Goal: Information Seeking & Learning: Find specific fact

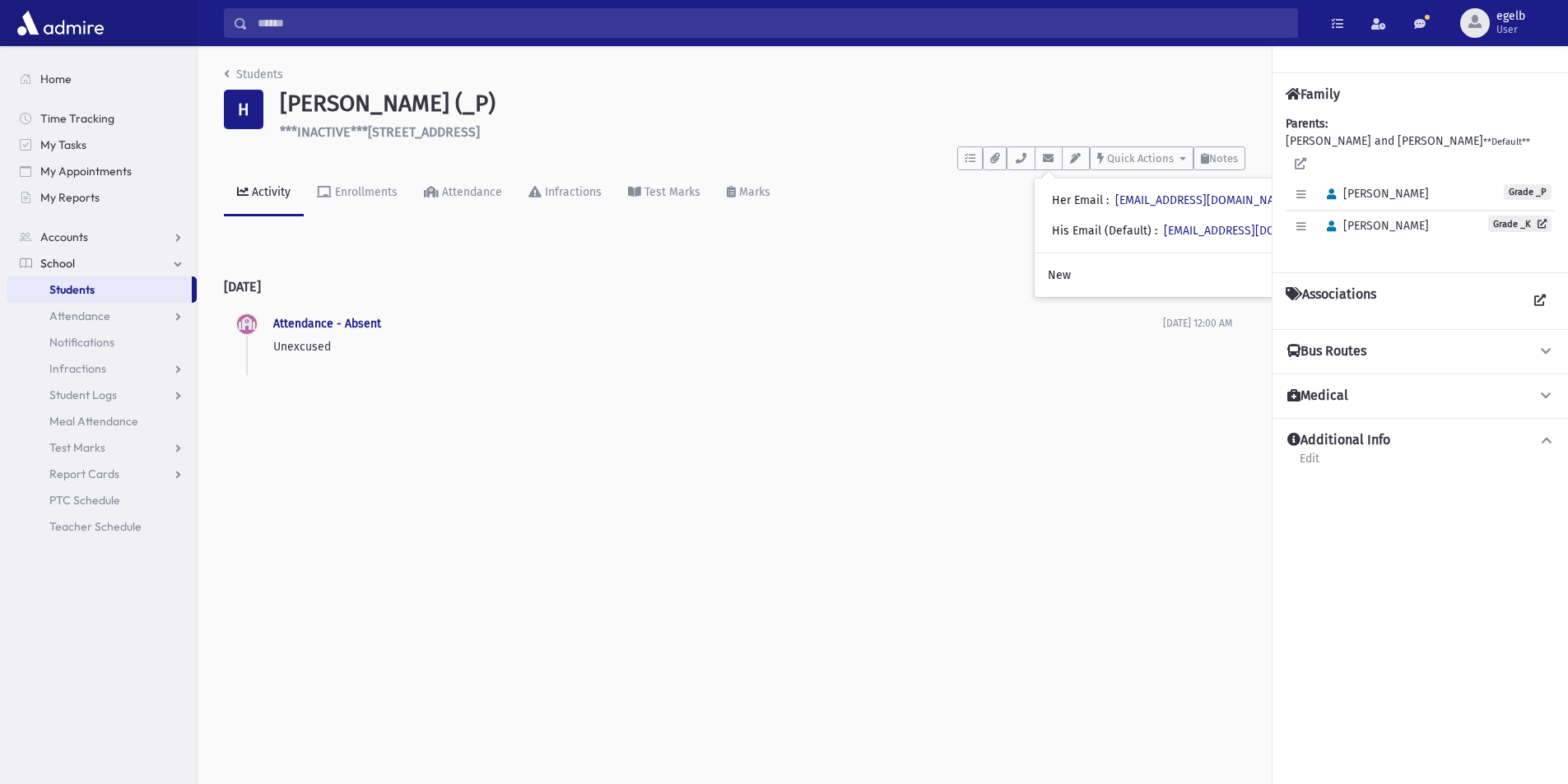
drag, startPoint x: 521, startPoint y: 129, endPoint x: 372, endPoint y: 133, distance: 149.1
click at [372, 133] on h6 "***INACTIVE***3 Sagamore Circle Pomona" at bounding box center [762, 132] width 966 height 16
click at [110, 290] on link "Students" at bounding box center [99, 289] width 186 height 27
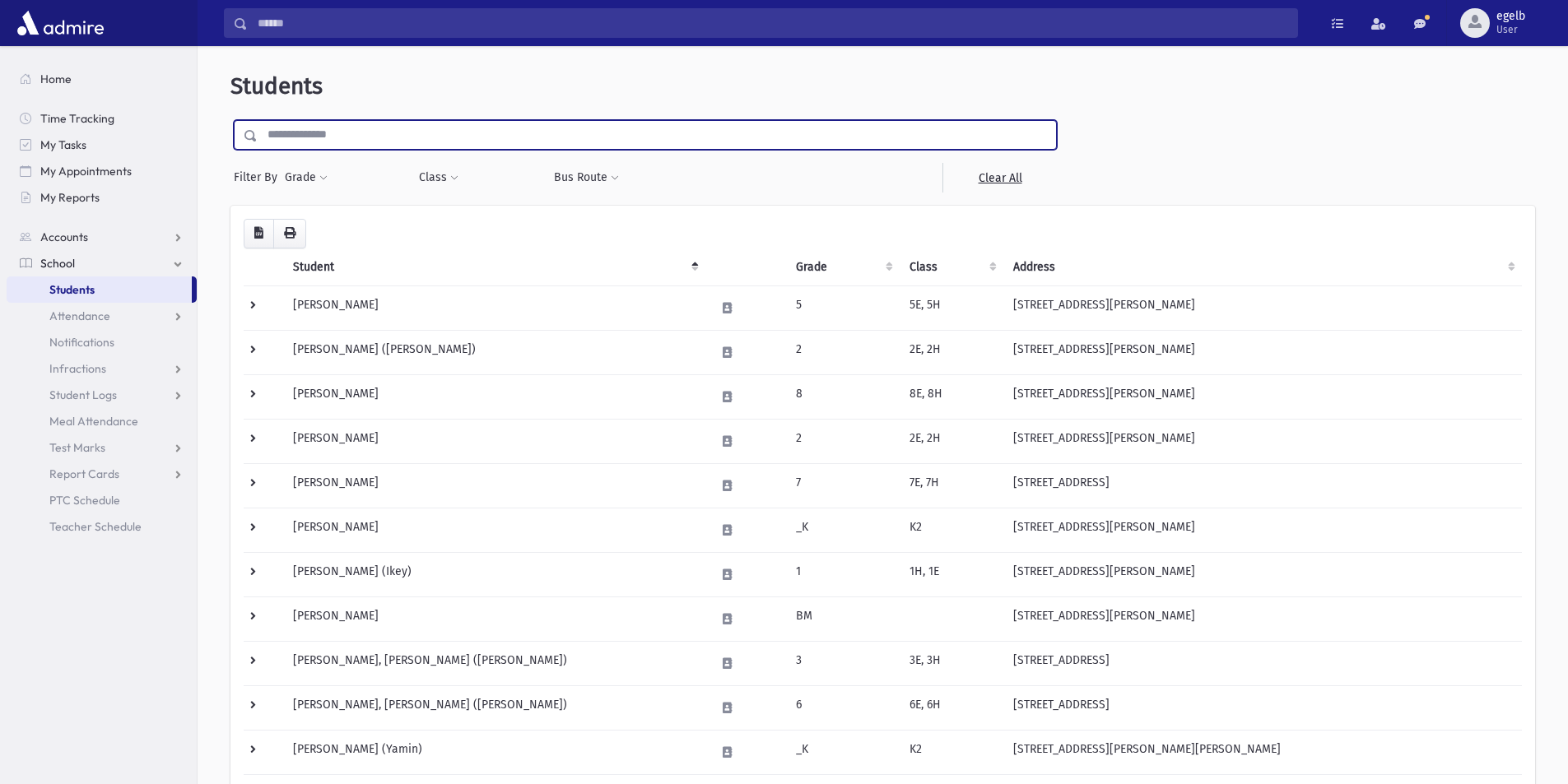
click at [349, 135] on input "text" at bounding box center [656, 135] width 798 height 29
type input "********"
click at [230, 120] on input "submit" at bounding box center [253, 131] width 46 height 22
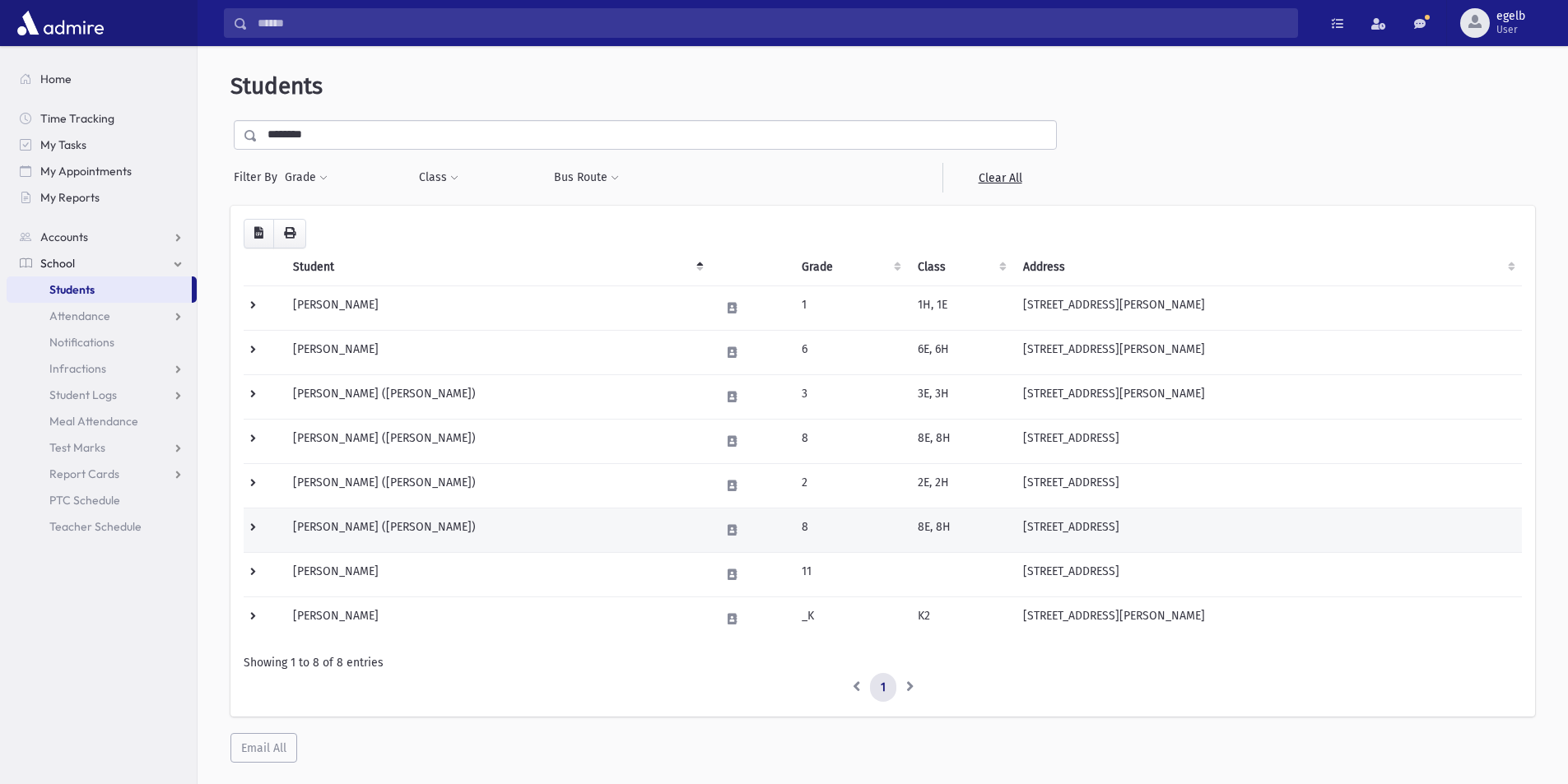
click at [365, 528] on td "[PERSON_NAME] ([PERSON_NAME])" at bounding box center [496, 529] width 427 height 44
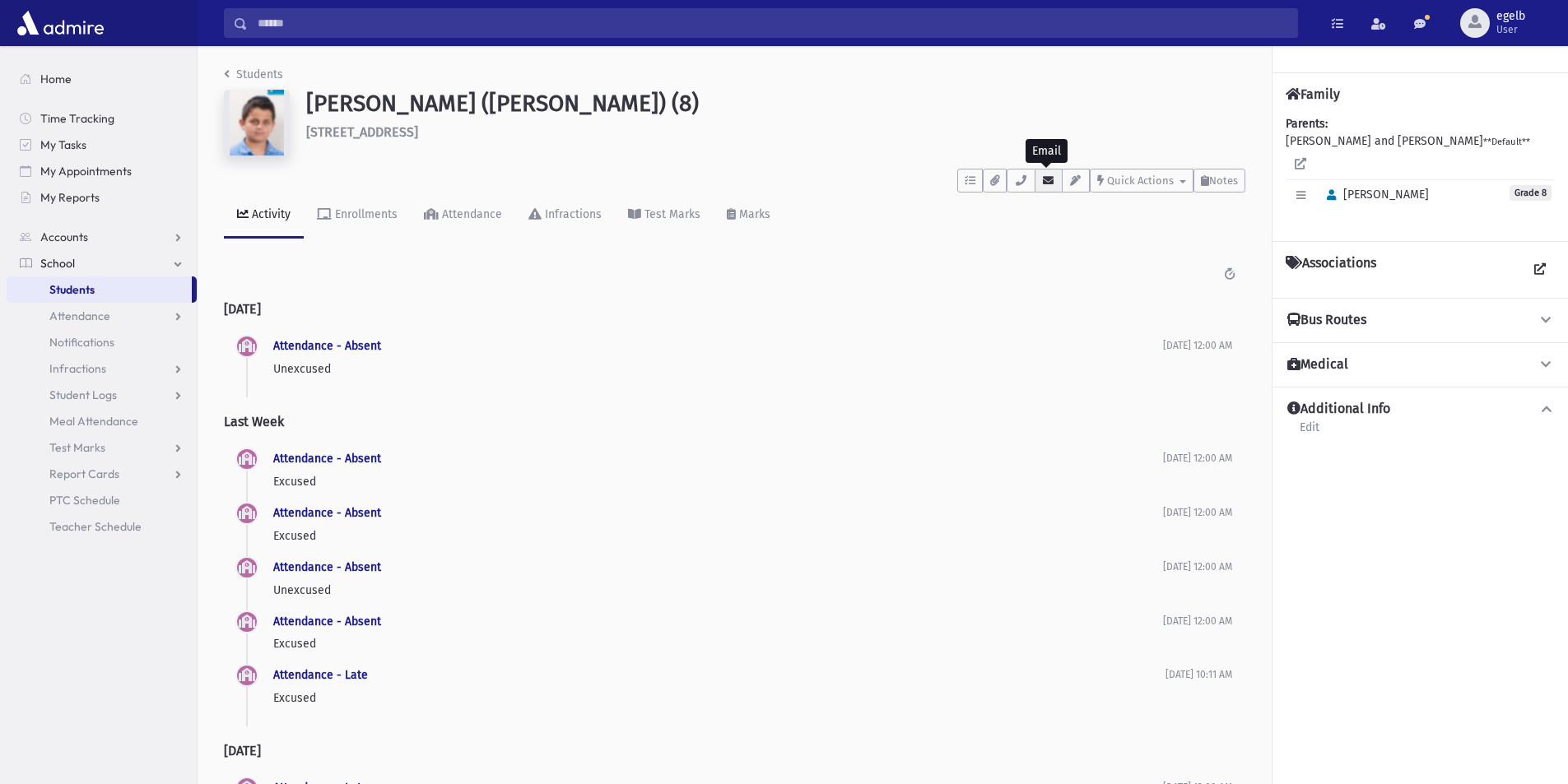
click at [1053, 185] on icon "button" at bounding box center [1048, 180] width 13 height 10
click at [261, 27] on input "Search" at bounding box center [772, 23] width 1049 height 29
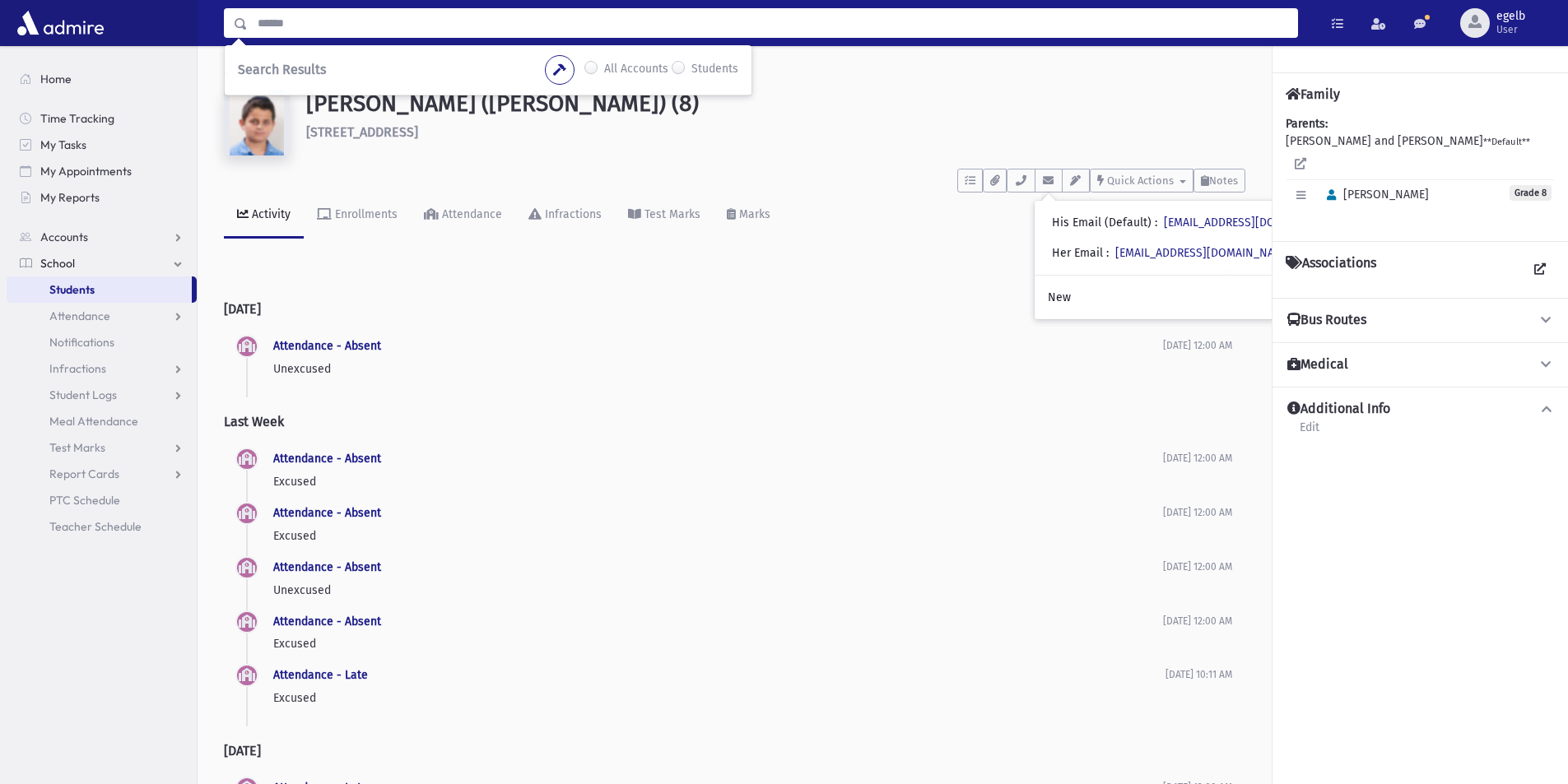
click at [98, 289] on link "Students" at bounding box center [99, 289] width 186 height 27
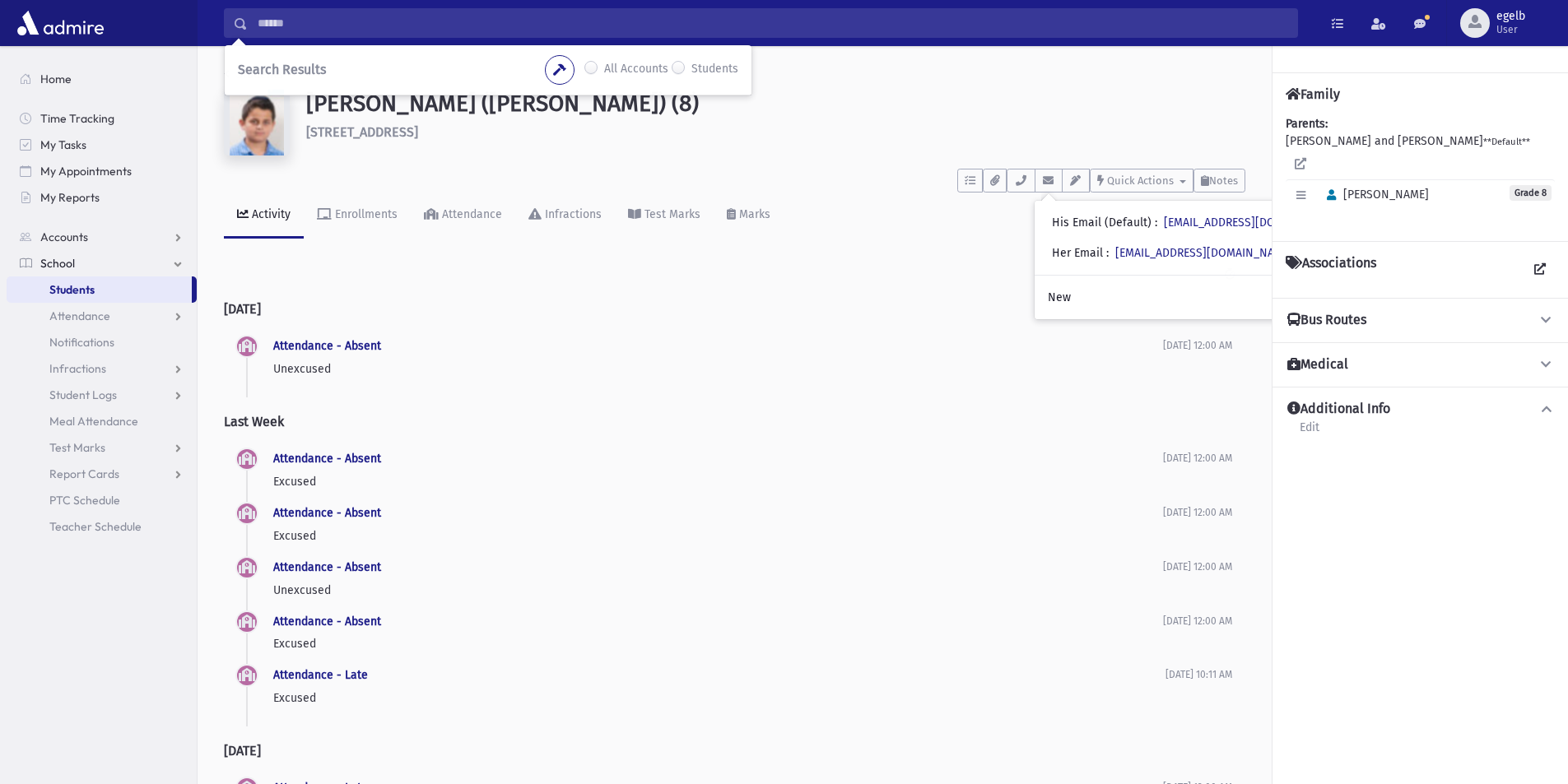
click at [697, 405] on h2 "Last Week" at bounding box center [734, 421] width 1021 height 42
click at [93, 288] on span "Students" at bounding box center [72, 289] width 45 height 15
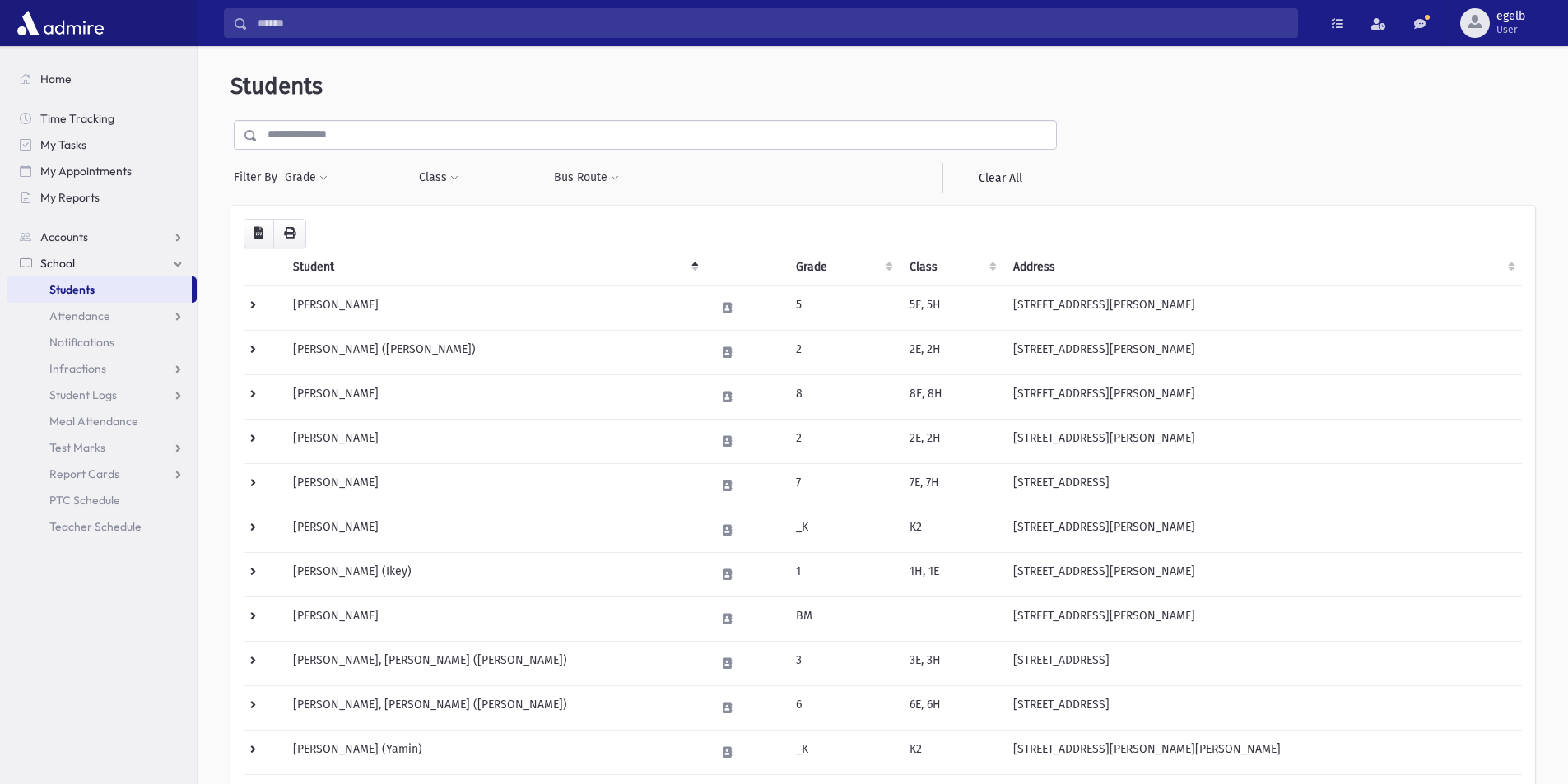
click at [471, 140] on input "text" at bounding box center [656, 135] width 798 height 29
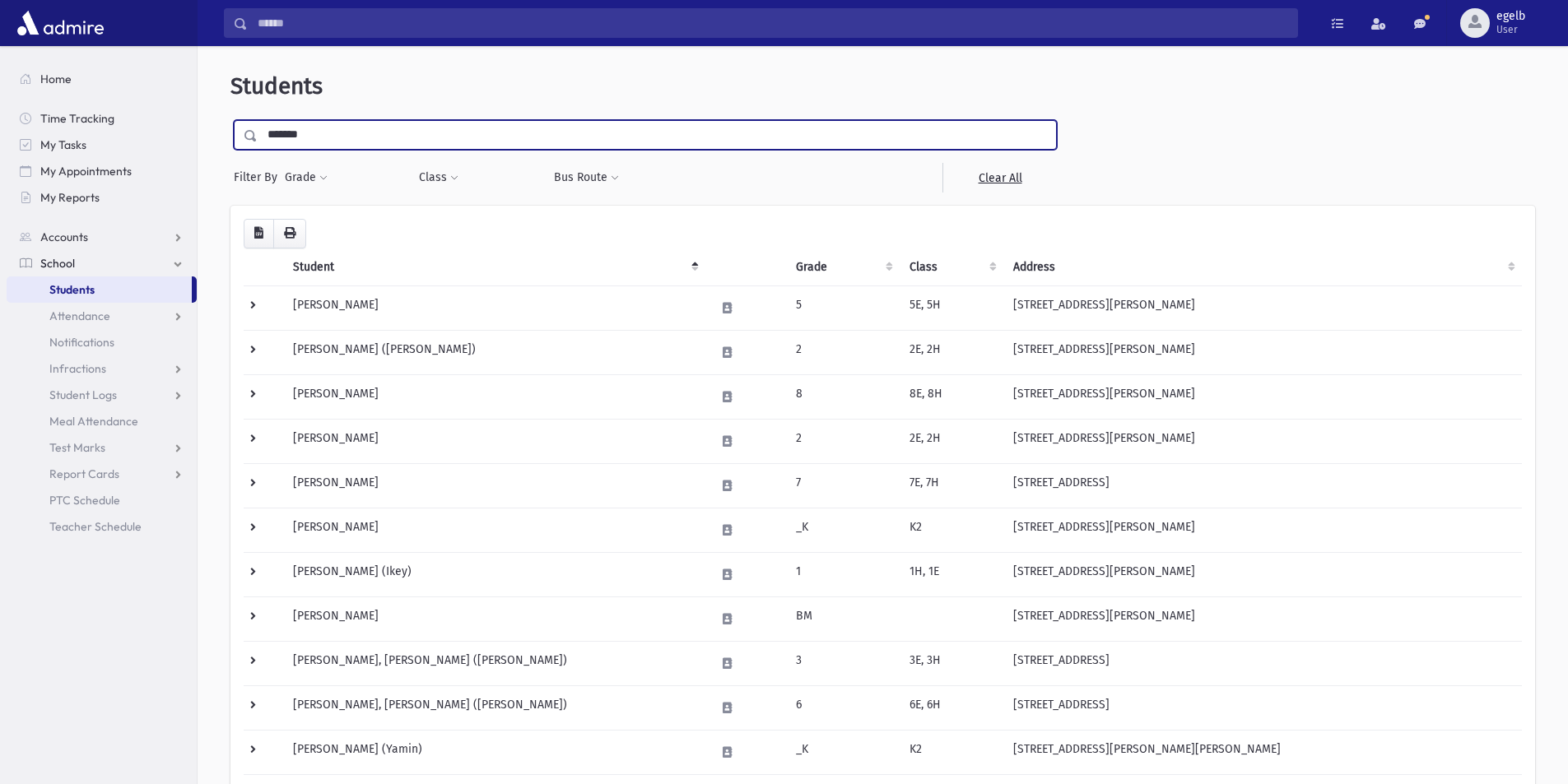
type input "*******"
click at [230, 120] on input "submit" at bounding box center [253, 131] width 46 height 22
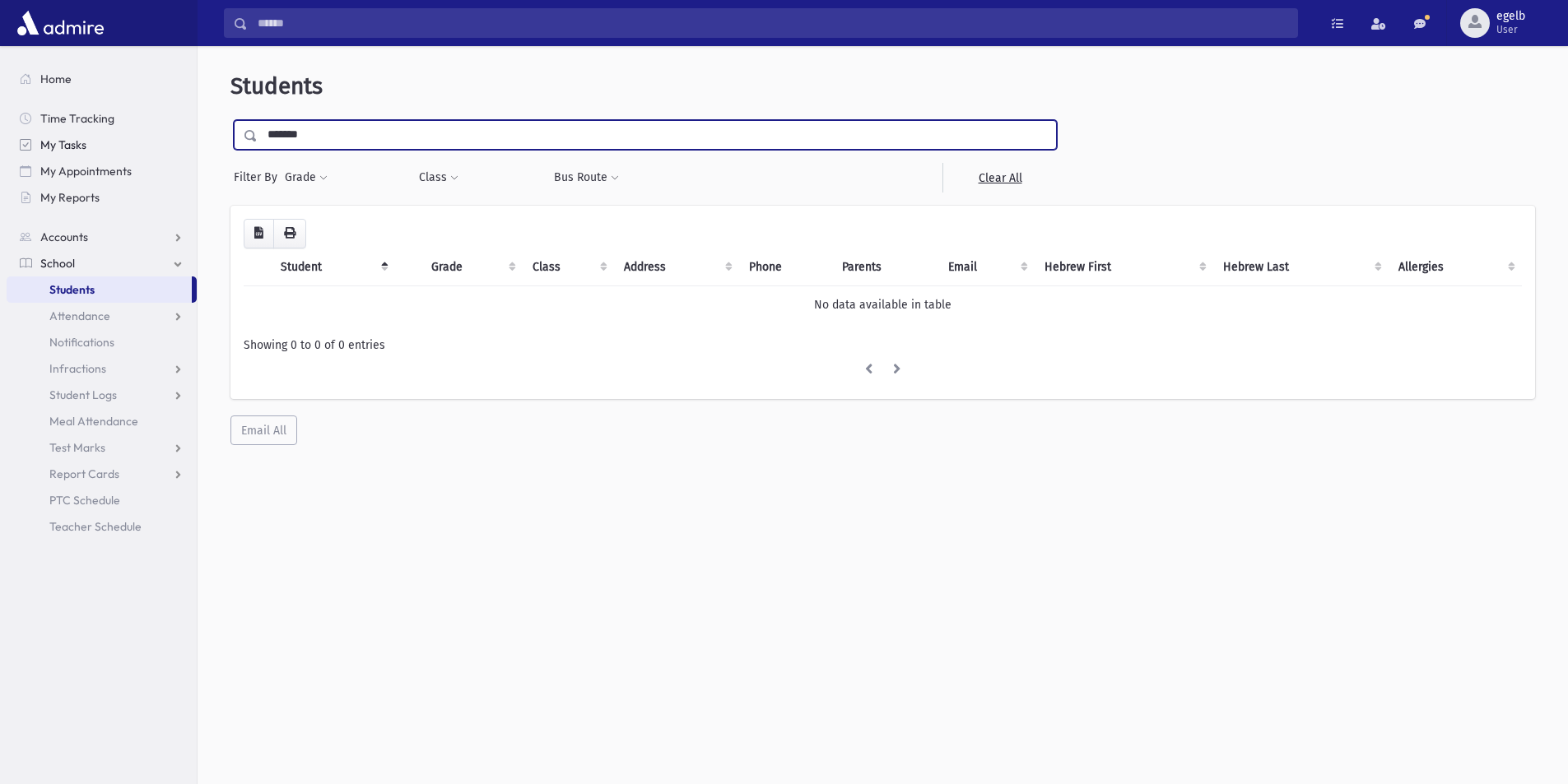
drag, startPoint x: 313, startPoint y: 134, endPoint x: 173, endPoint y: 136, distance: 140.0
click at [173, 136] on div "Search Results All Accounts" at bounding box center [784, 413] width 1568 height 827
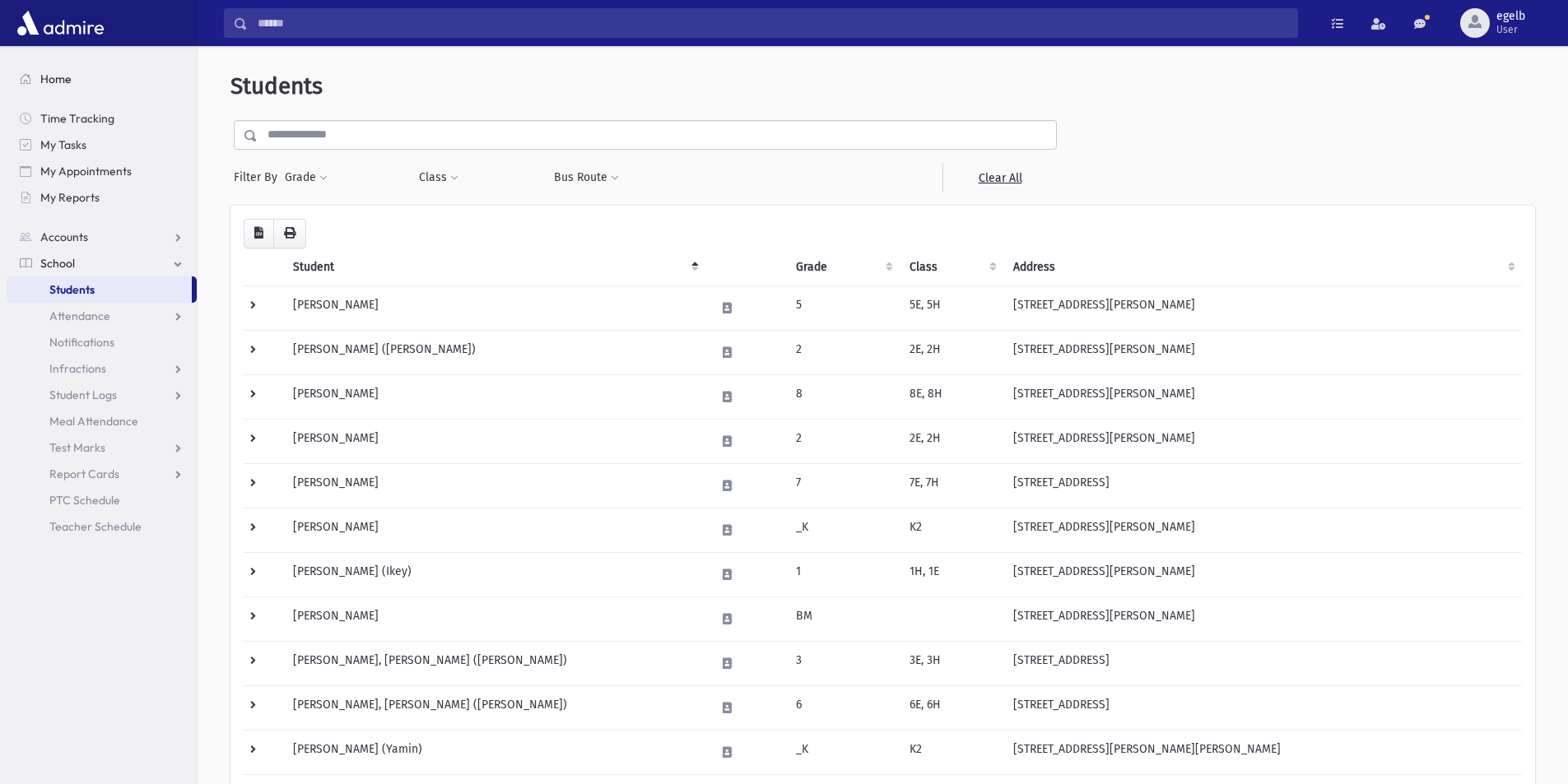
click at [61, 85] on span "Home" at bounding box center [56, 78] width 31 height 15
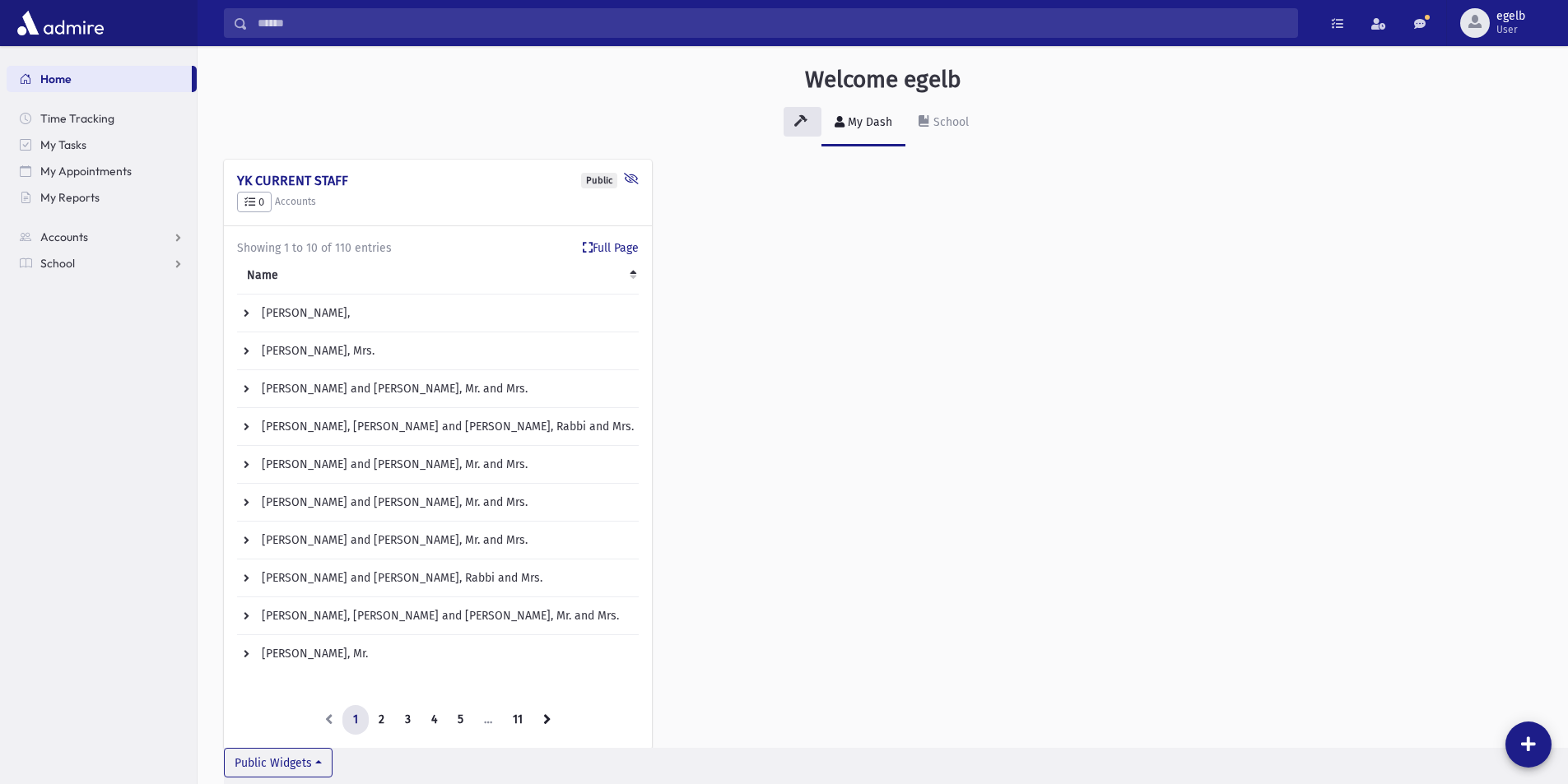
scroll to position [52, 0]
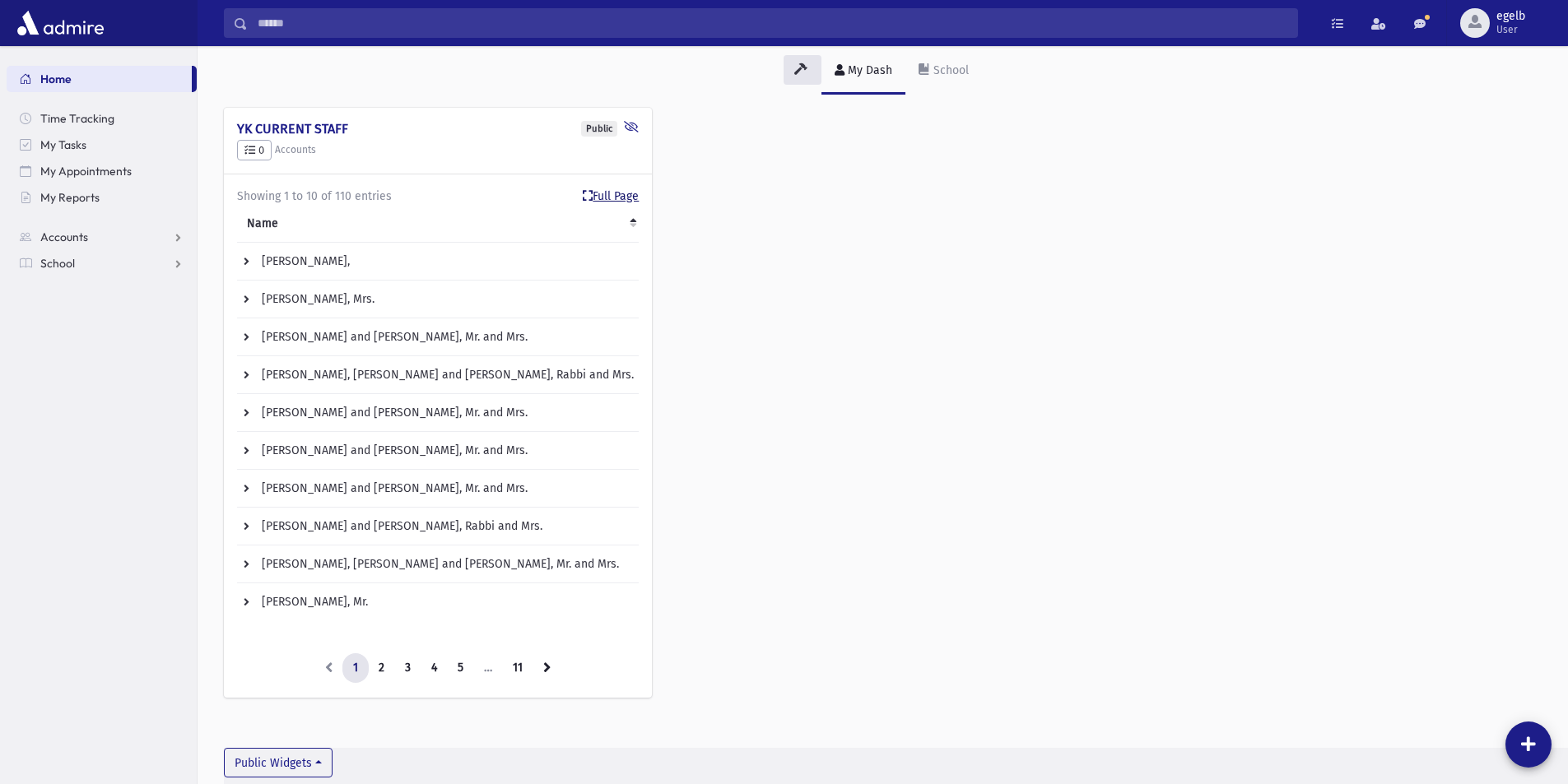
click at [626, 199] on link "Full Page" at bounding box center [610, 196] width 56 height 17
